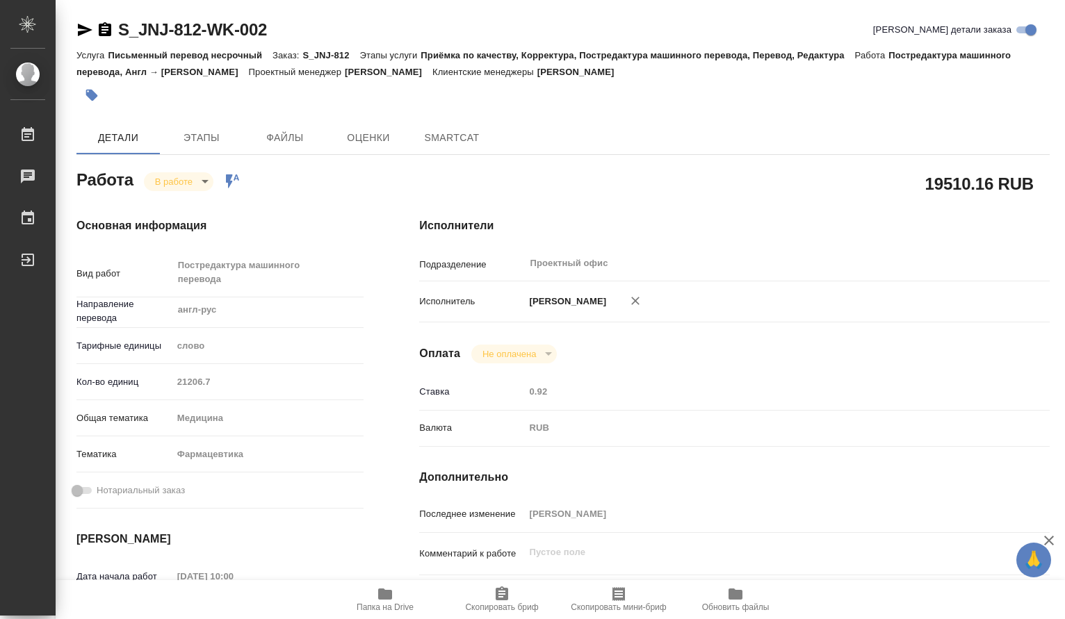
type textarea "x"
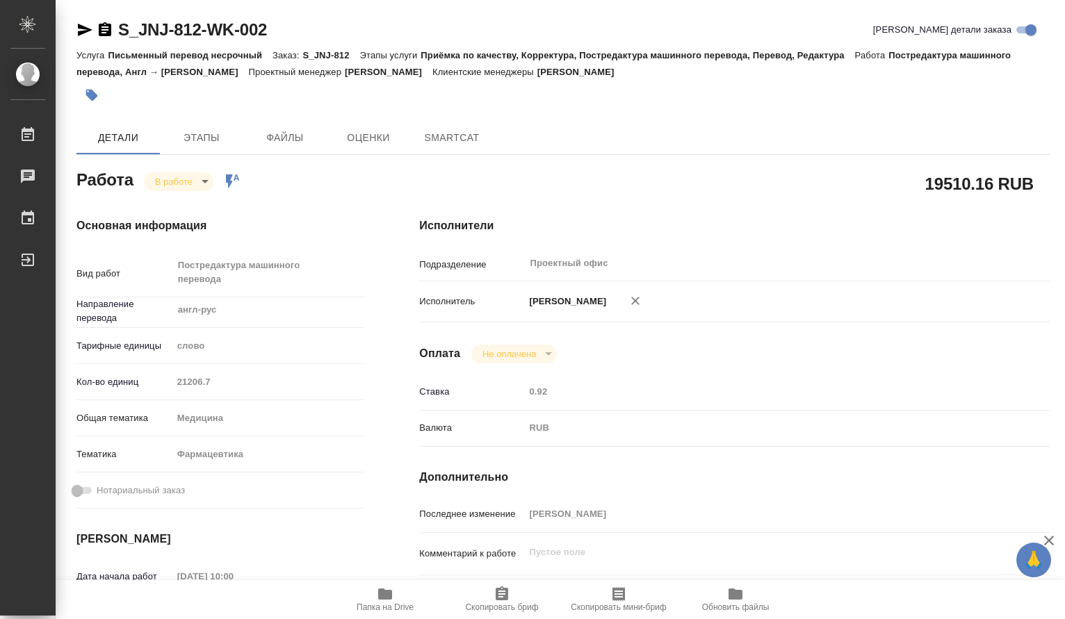
type textarea "x"
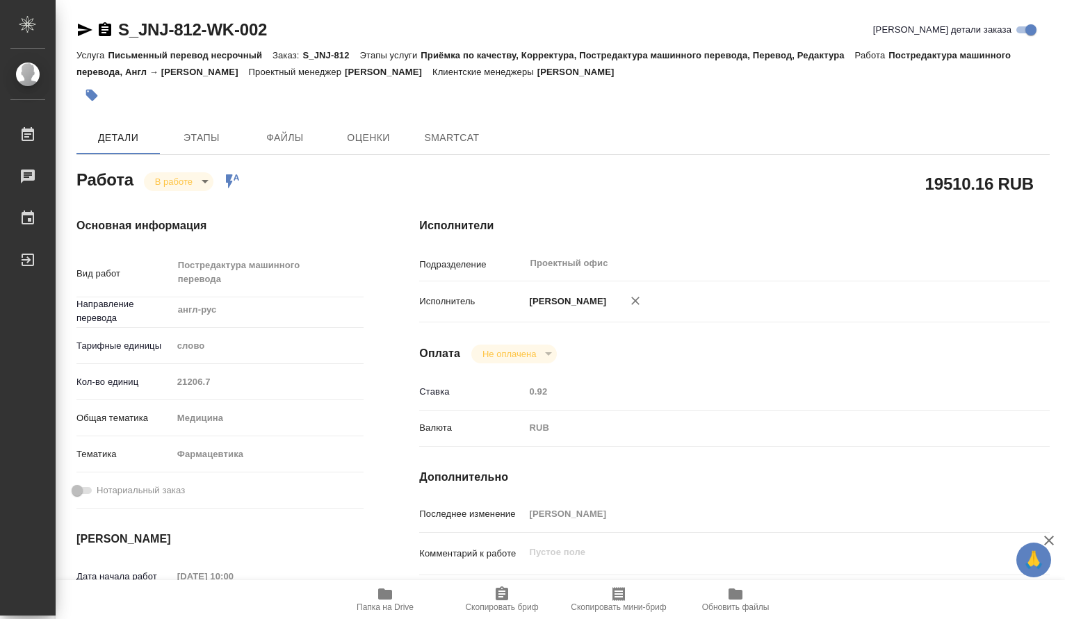
type textarea "x"
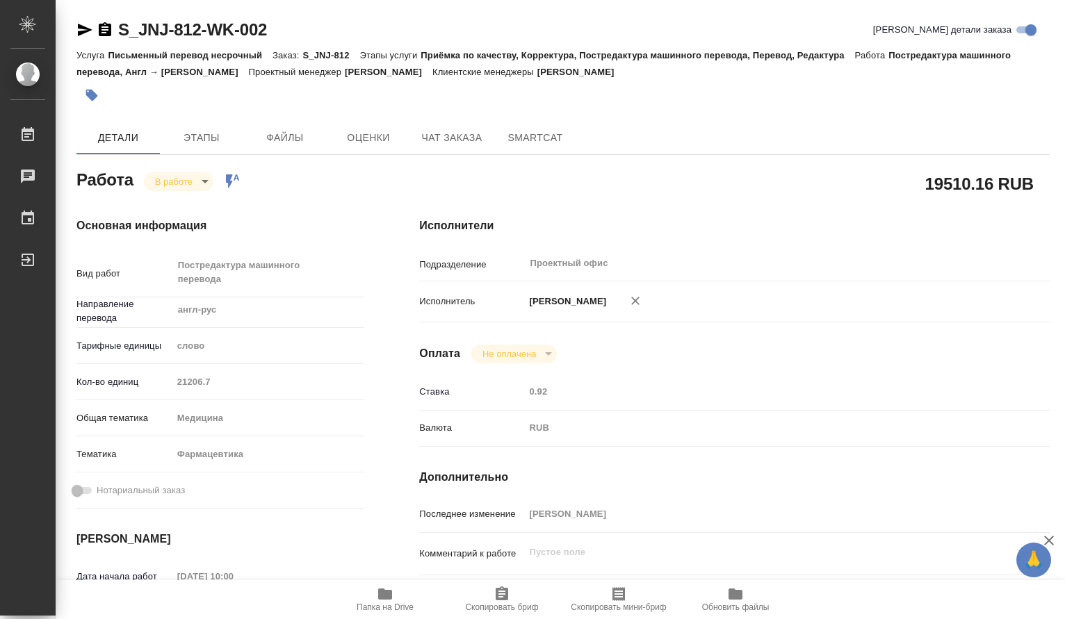
type textarea "x"
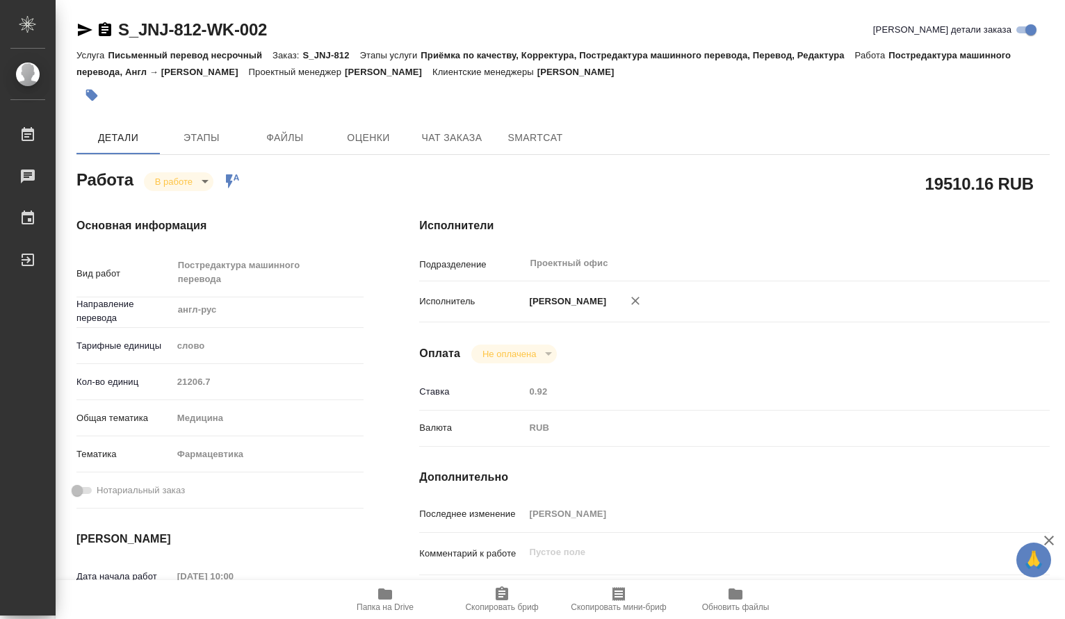
scroll to position [463, 0]
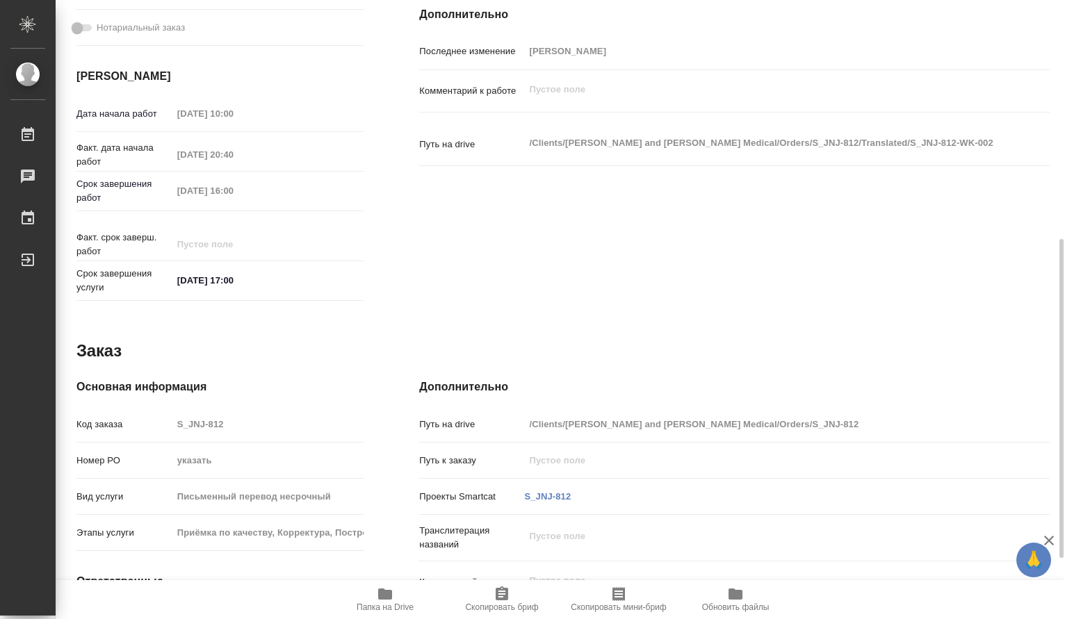
type textarea "x"
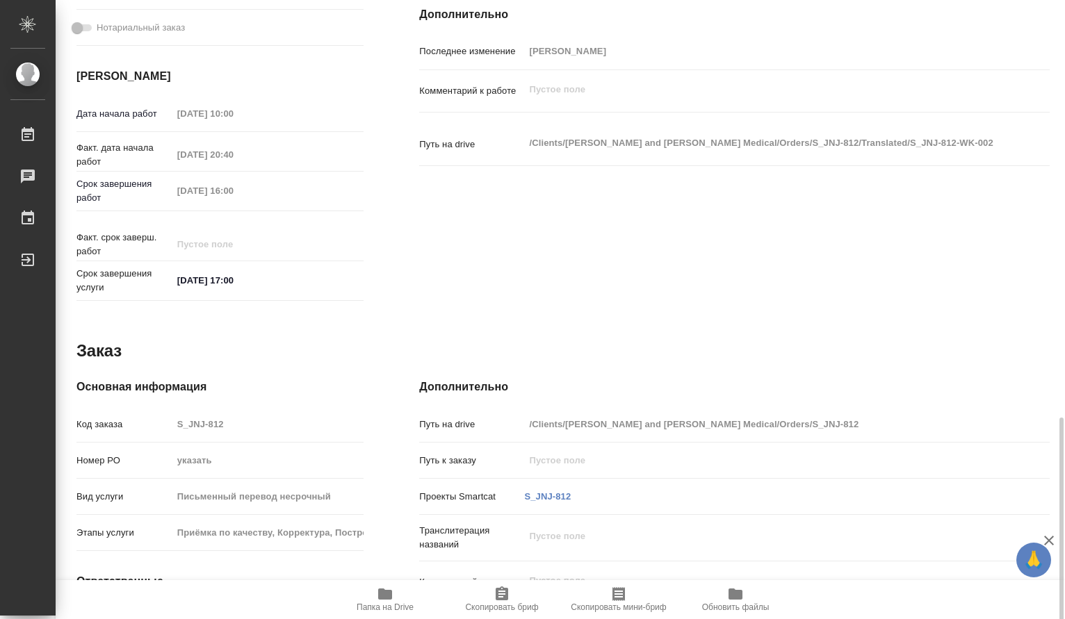
scroll to position [580, 0]
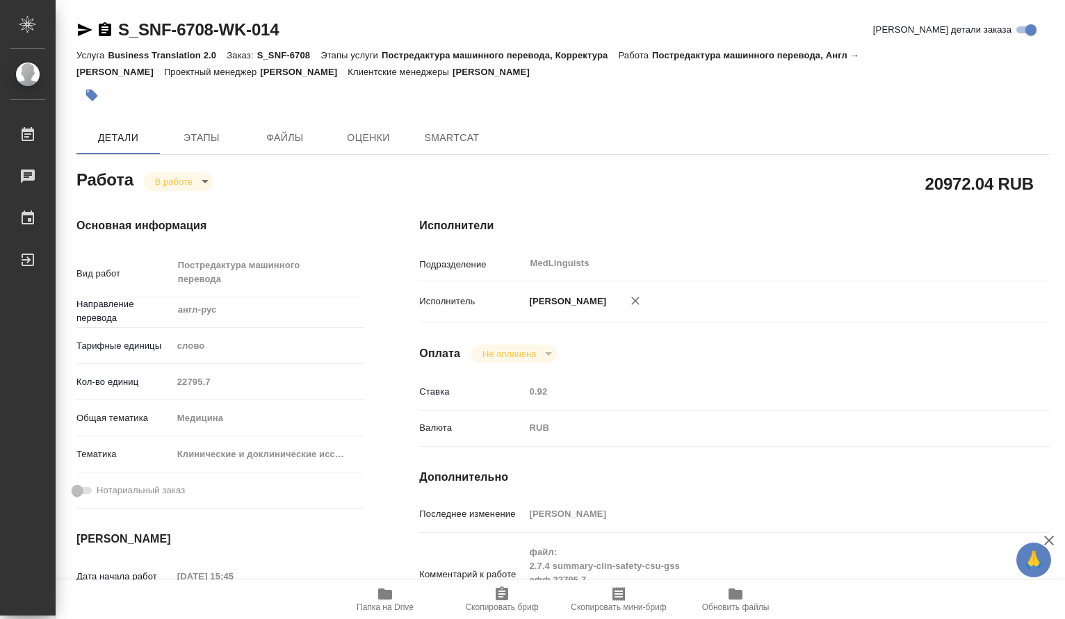
type textarea "x"
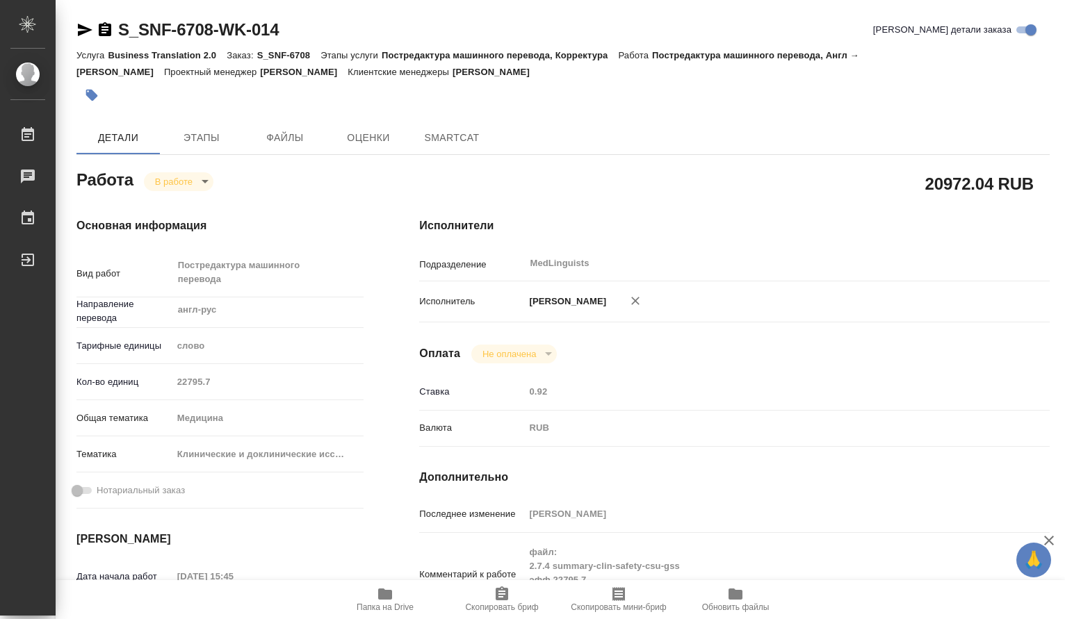
type textarea "x"
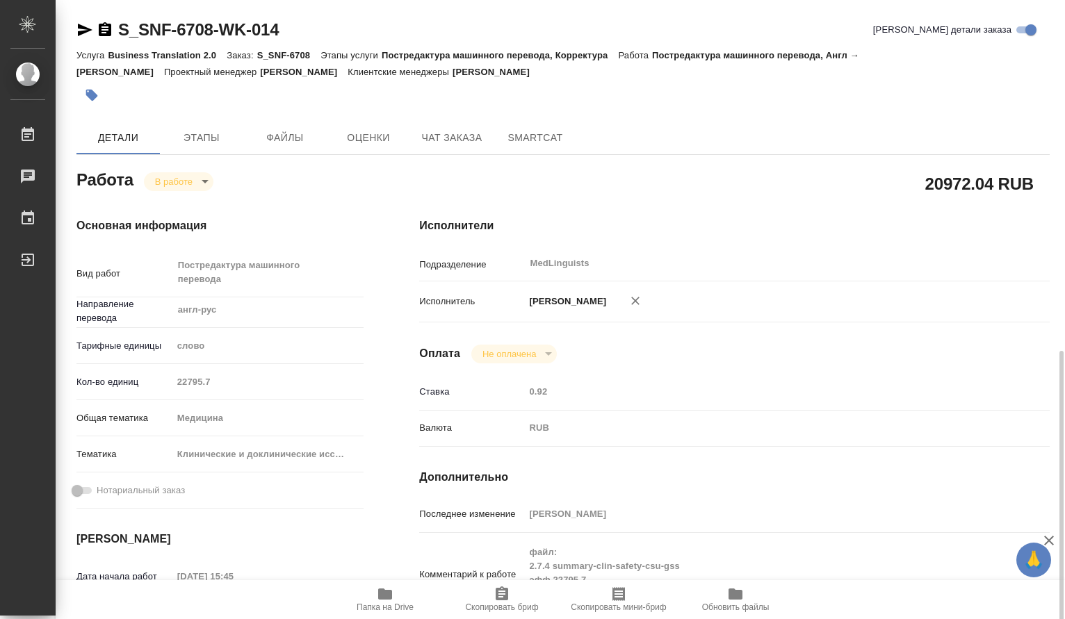
scroll to position [231, 0]
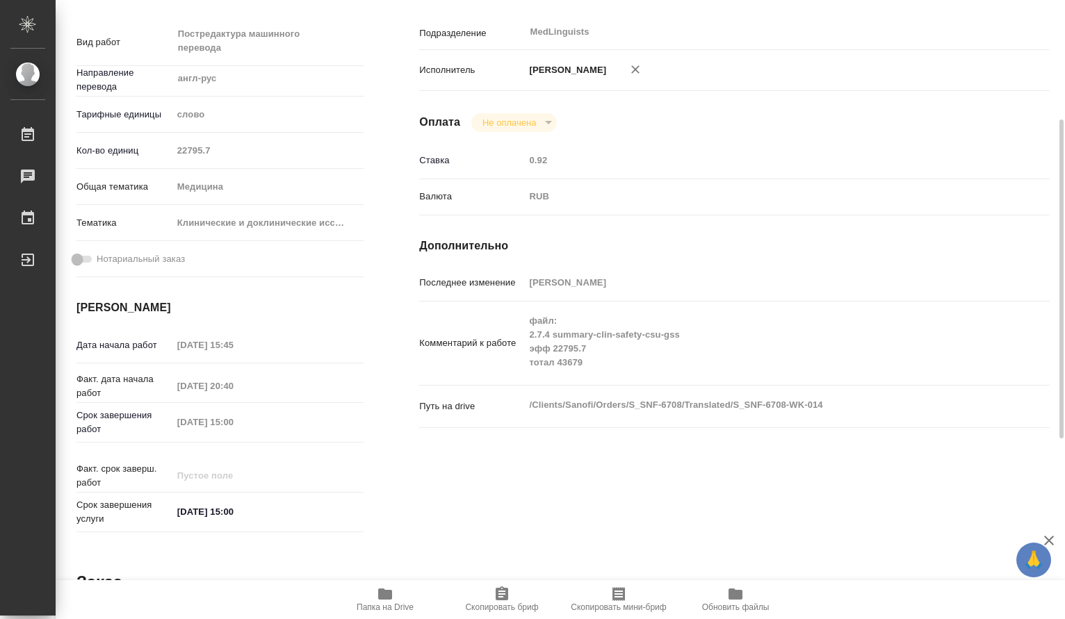
type textarea "x"
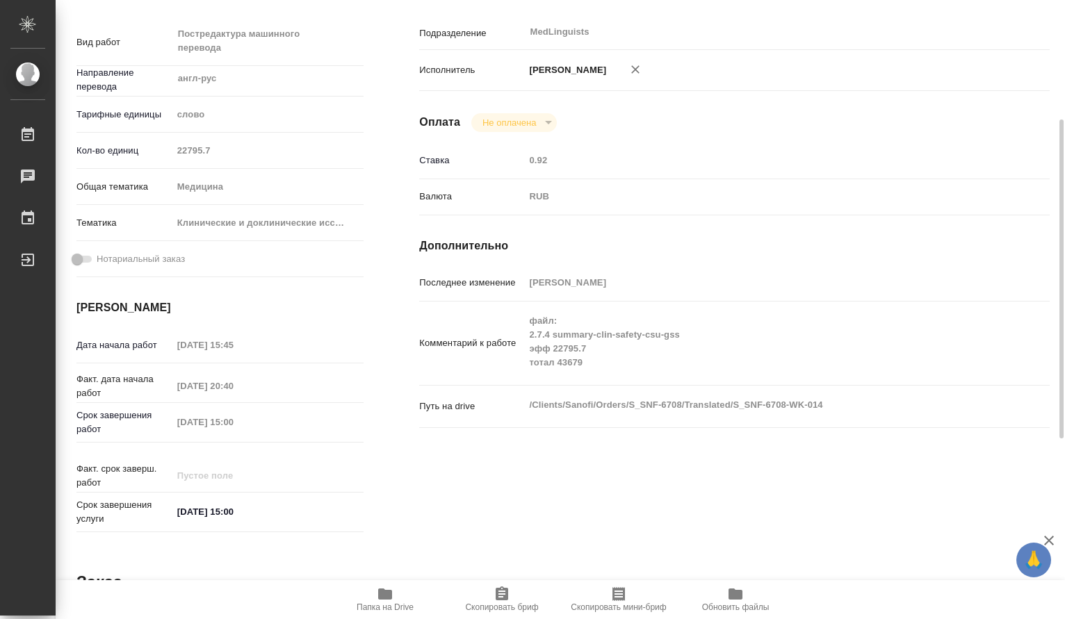
type textarea "x"
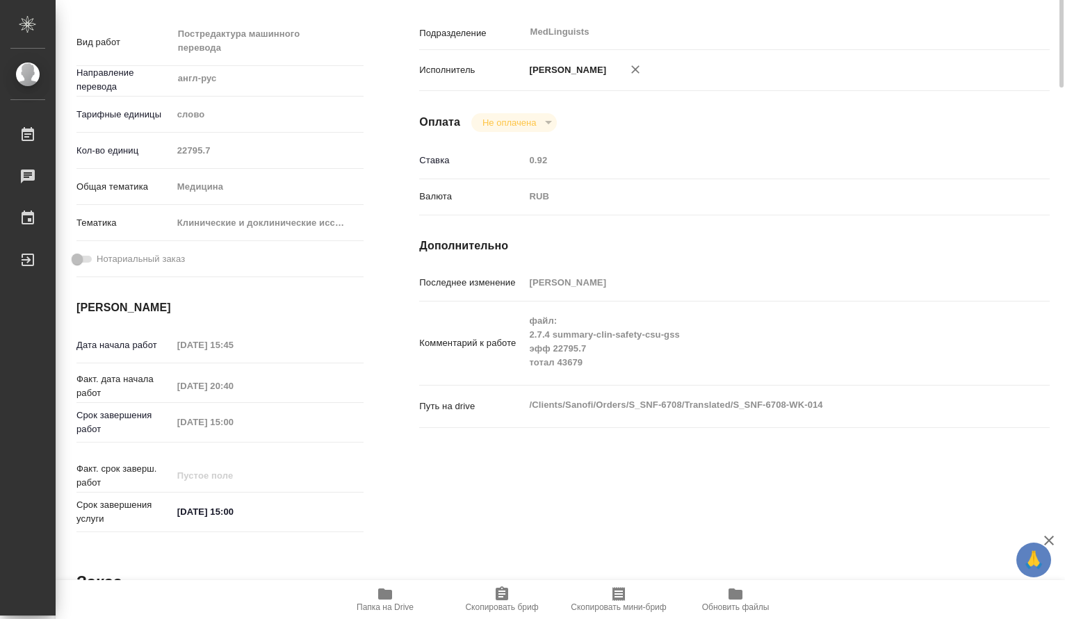
scroll to position [0, 0]
